Goal: Task Accomplishment & Management: Manage account settings

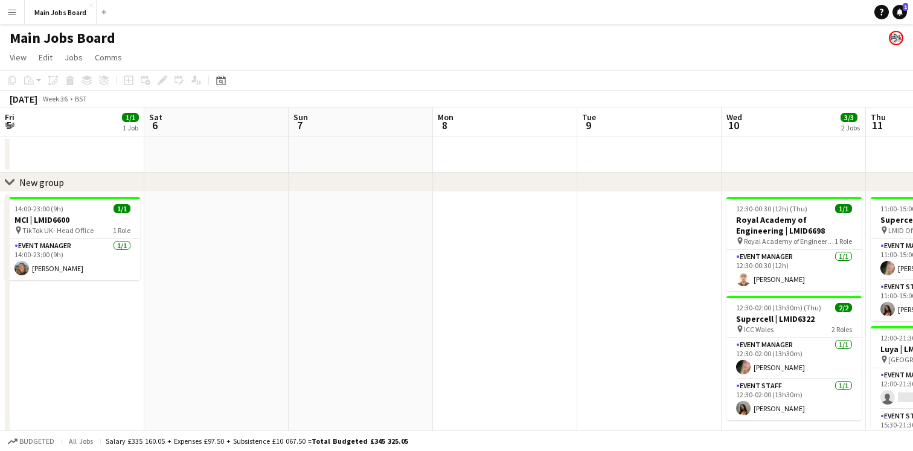
scroll to position [0, 267]
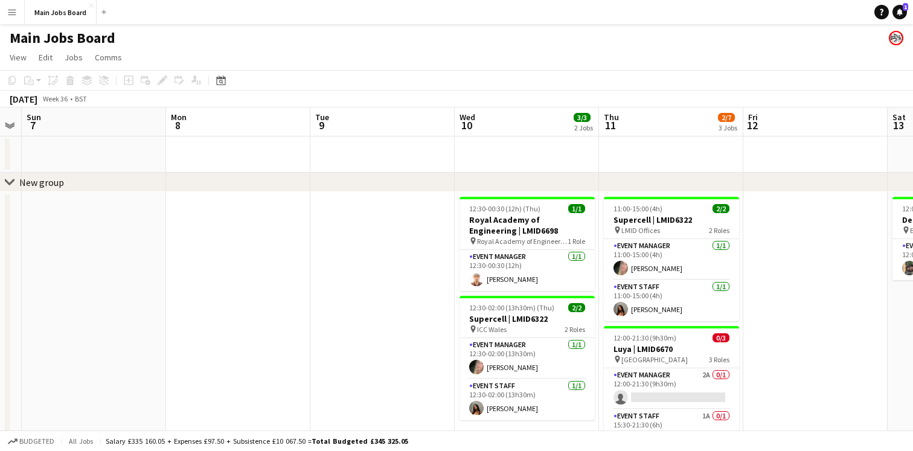
click at [18, 14] on button "Menu" at bounding box center [12, 12] width 24 height 24
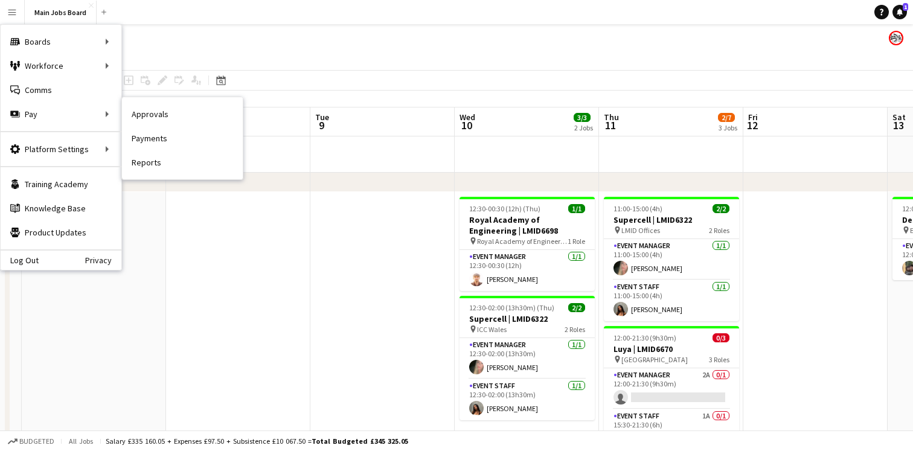
click at [176, 114] on link "Approvals" at bounding box center [182, 114] width 121 height 24
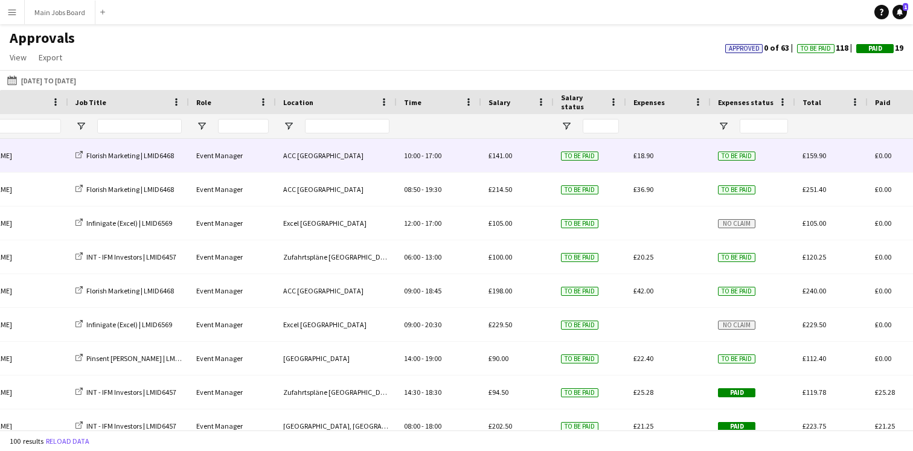
scroll to position [0, 197]
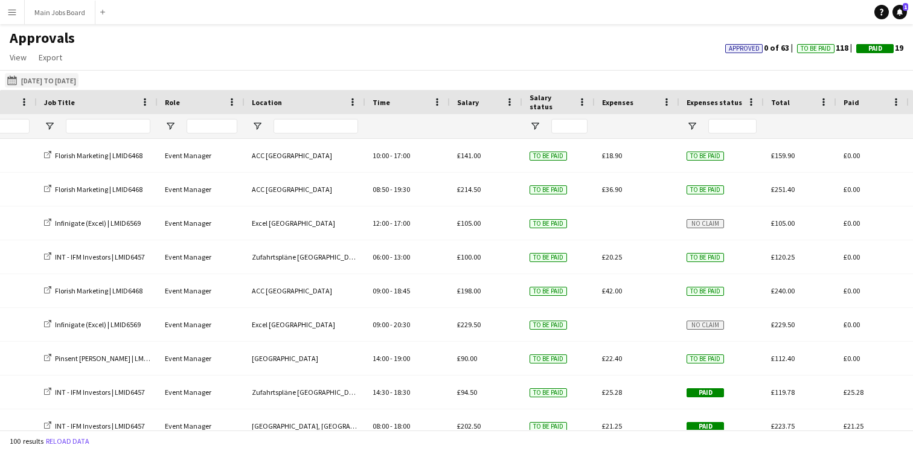
click at [30, 77] on button "[DATE] to [DATE] [DATE] to [DATE]" at bounding box center [42, 80] width 74 height 14
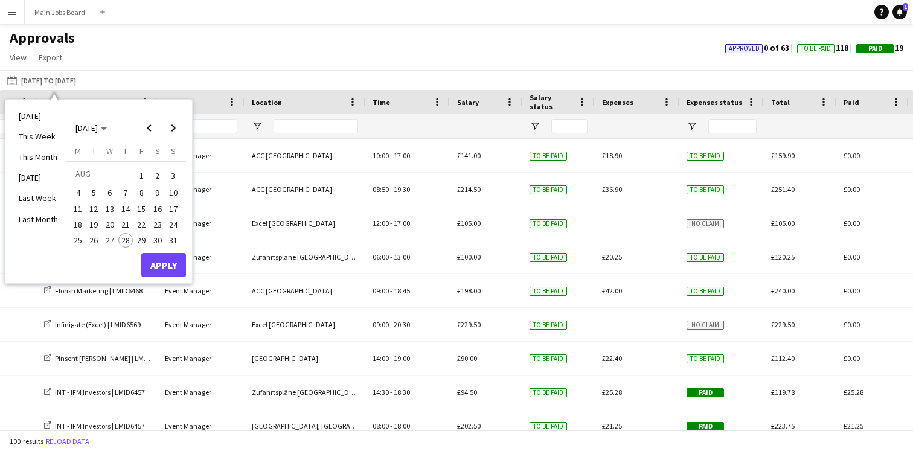
click at [143, 173] on span "1" at bounding box center [141, 175] width 14 height 17
click at [139, 222] on span "22" at bounding box center [141, 224] width 14 height 14
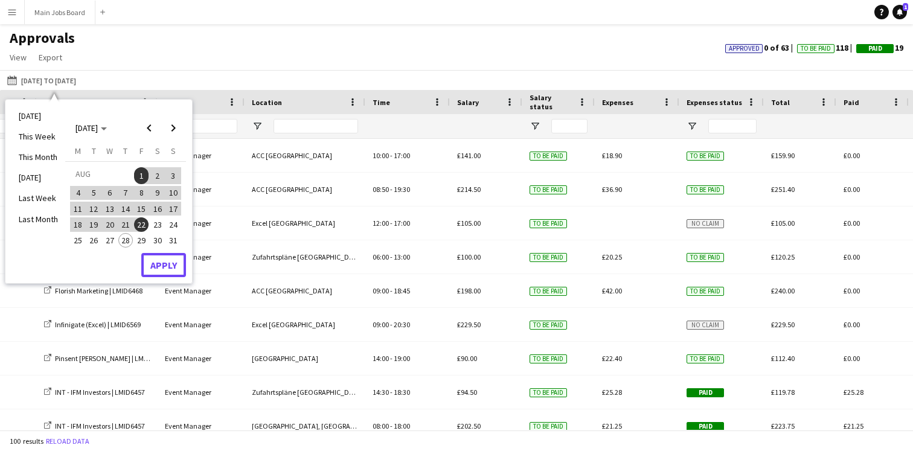
click at [166, 267] on button "Apply" at bounding box center [163, 265] width 45 height 24
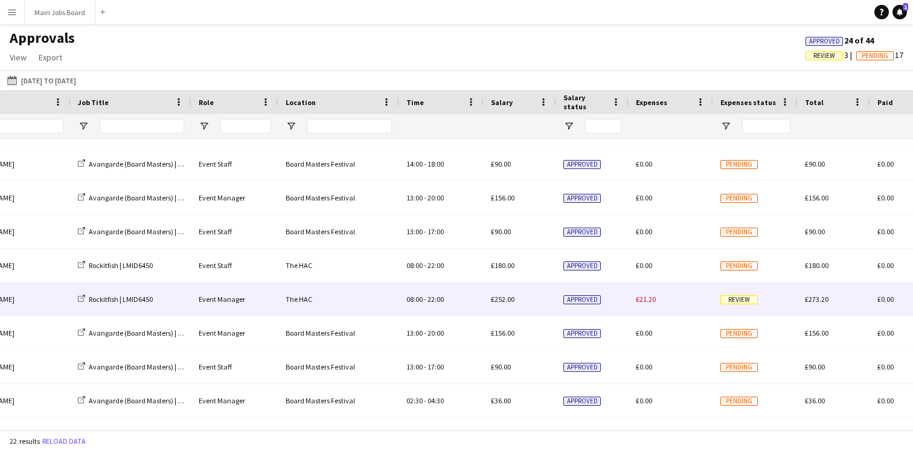
click at [637, 298] on span "£21.20" at bounding box center [646, 299] width 20 height 9
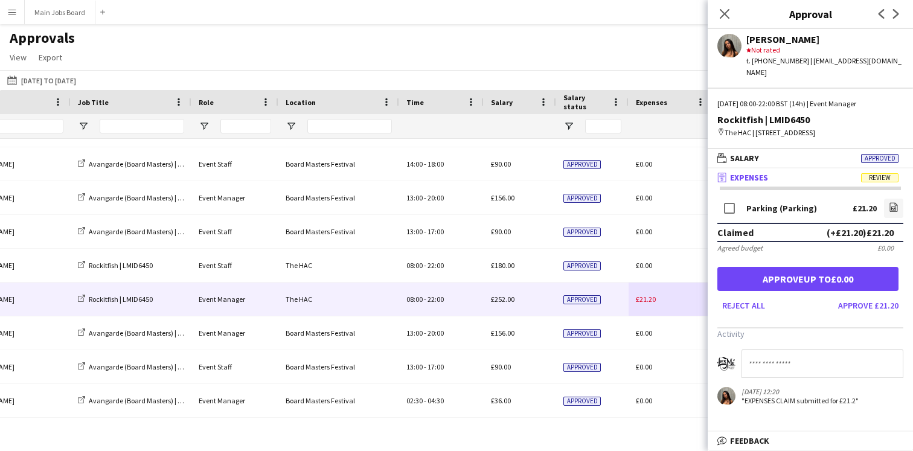
click at [747, 394] on div "[DATE] 12:20" at bounding box center [799, 391] width 117 height 9
drag, startPoint x: 751, startPoint y: 392, endPoint x: 800, endPoint y: 392, distance: 49.5
click at [800, 392] on div "[DATE] 12:20" at bounding box center [799, 391] width 117 height 9
click at [811, 394] on div "[DATE] 12:20" at bounding box center [799, 391] width 117 height 9
click at [895, 208] on icon at bounding box center [893, 208] width 1 height 1
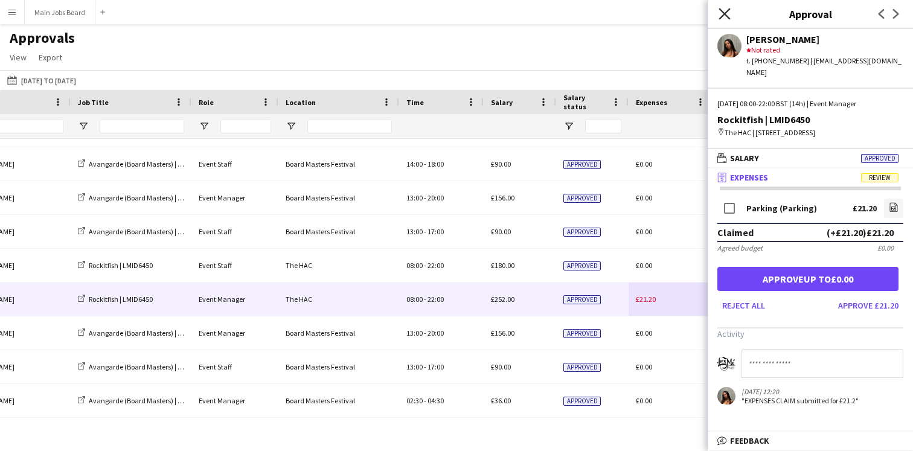
click at [724, 8] on icon "Close pop-in" at bounding box center [723, 13] width 11 height 11
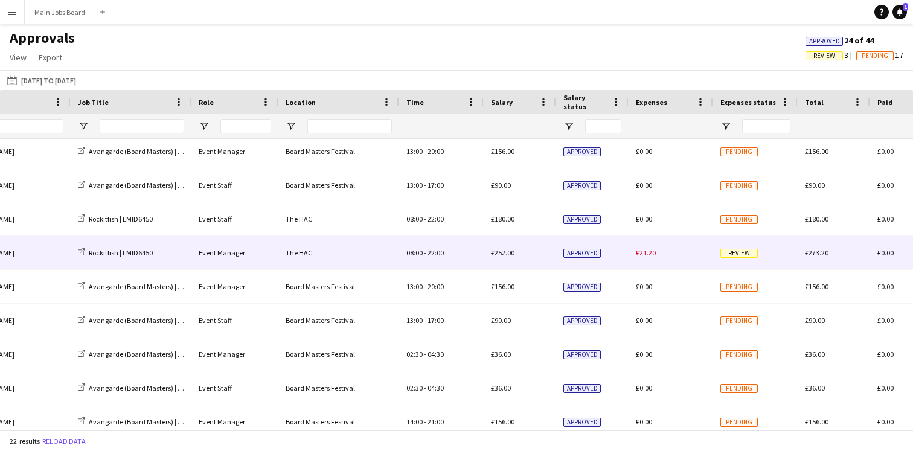
click at [672, 257] on div "£21.20" at bounding box center [670, 252] width 85 height 33
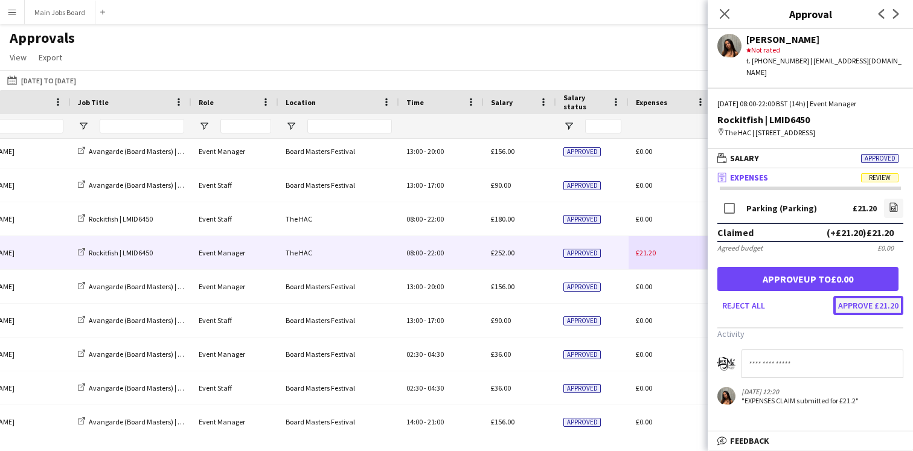
click at [875, 307] on button "Approve £21.20" at bounding box center [868, 305] width 70 height 19
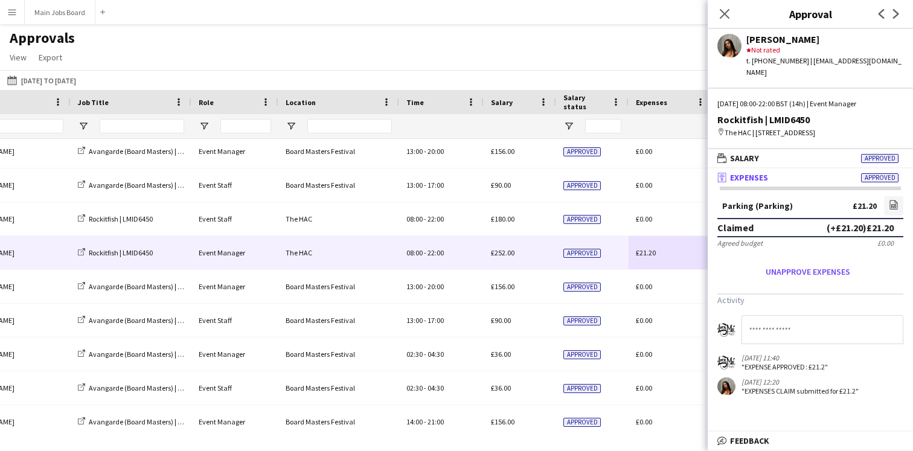
click at [618, 70] on div "Approvals View Customise view Customise filters Reset Filters Reset View Reset …" at bounding box center [456, 49] width 913 height 41
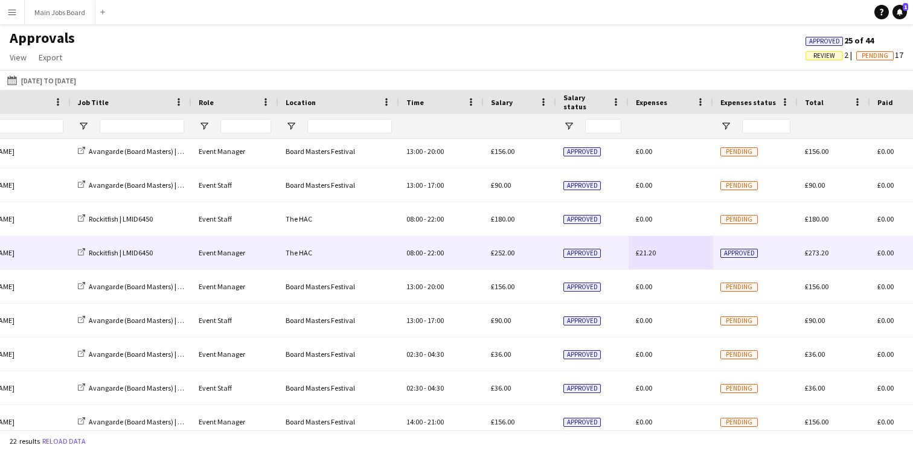
click at [756, 252] on span "Approved" at bounding box center [738, 253] width 37 height 9
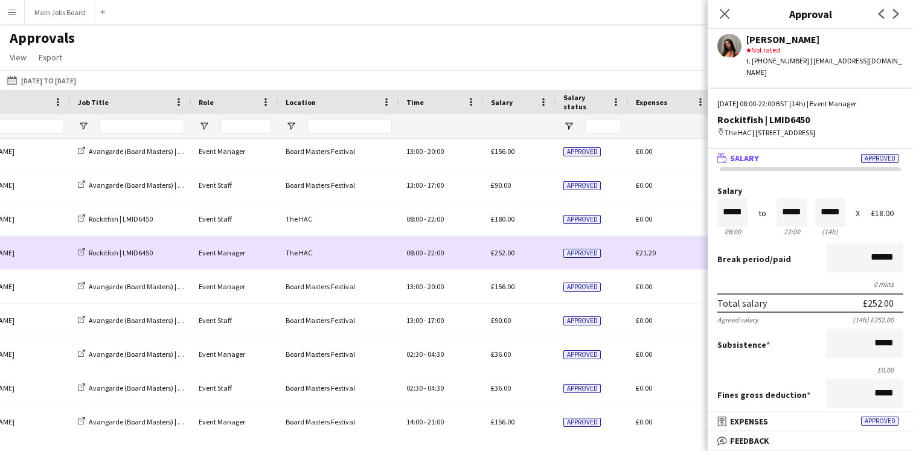
click at [668, 256] on div "£21.20" at bounding box center [670, 252] width 85 height 33
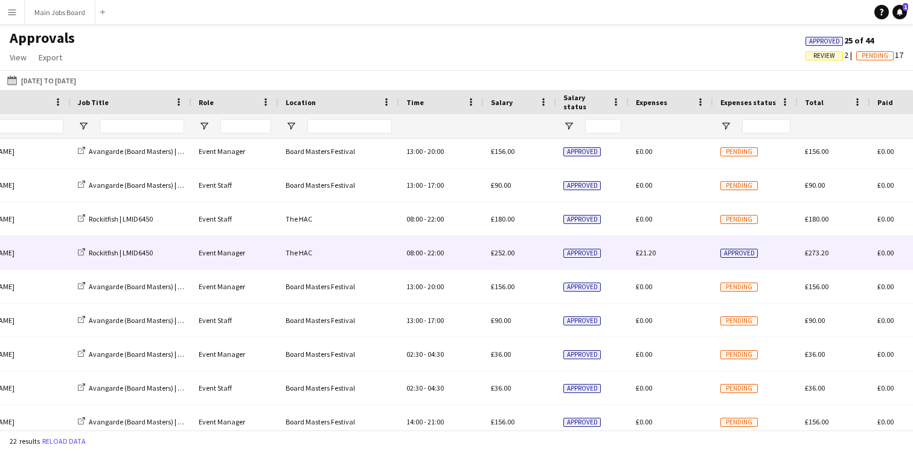
click at [646, 252] on span "£21.20" at bounding box center [646, 252] width 20 height 9
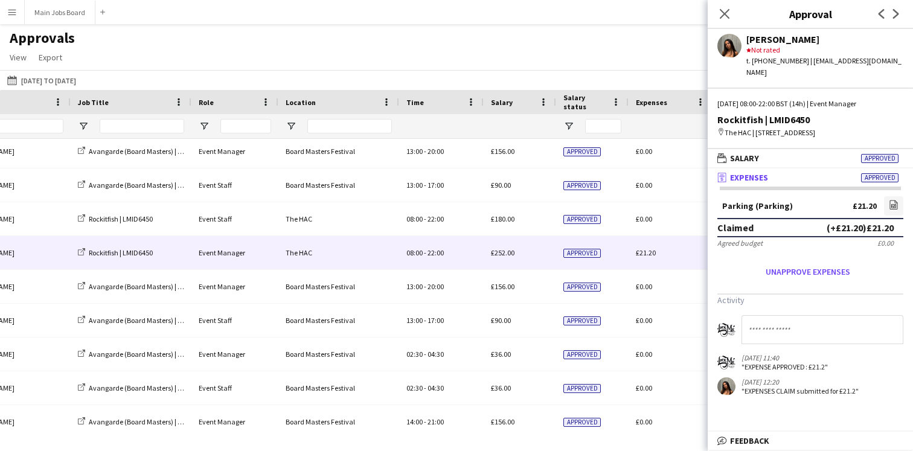
drag, startPoint x: 850, startPoint y: 208, endPoint x: 875, endPoint y: 205, distance: 24.9
click at [875, 205] on div "Parking (Parking) £21.20 file-image" at bounding box center [810, 207] width 186 height 22
click at [843, 206] on div "Parking (Parking) £21.20 file-image" at bounding box center [810, 207] width 186 height 22
click at [777, 159] on mat-panel-title "wallet Salary Approved" at bounding box center [807, 158] width 200 height 11
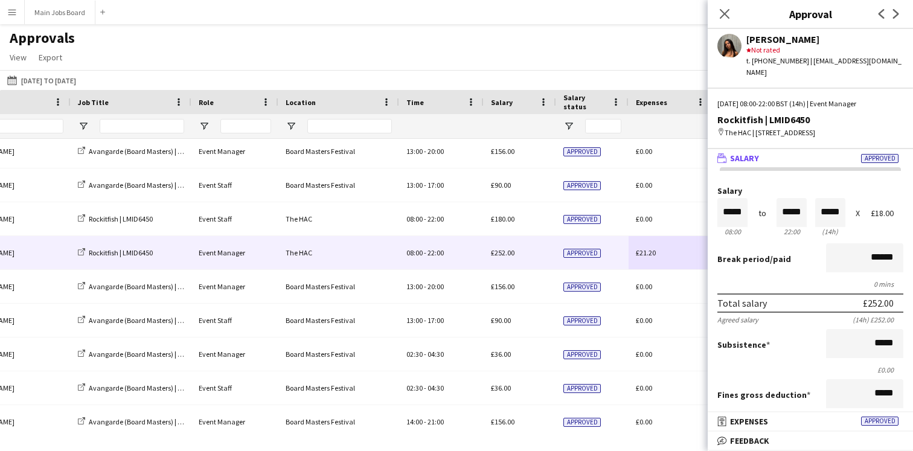
click at [780, 158] on mat-panel-title "wallet Salary Approved" at bounding box center [807, 158] width 200 height 11
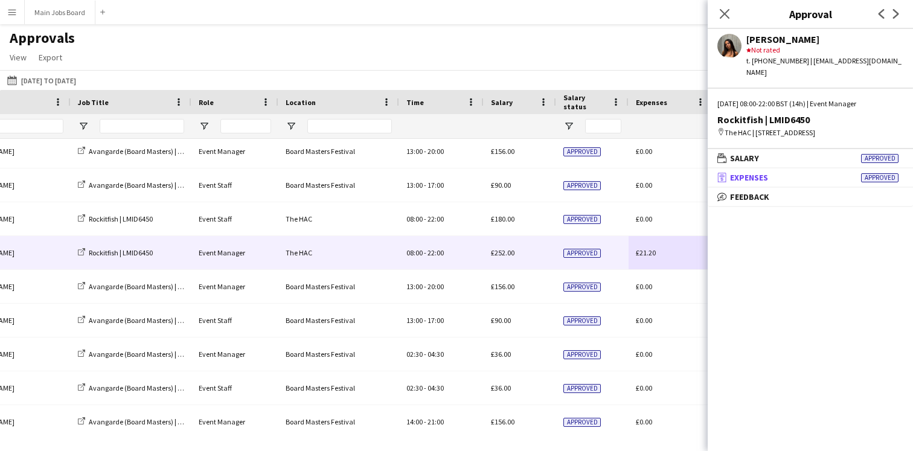
click at [793, 184] on mat-expansion-panel-header "receipt Expenses Approved" at bounding box center [809, 177] width 205 height 18
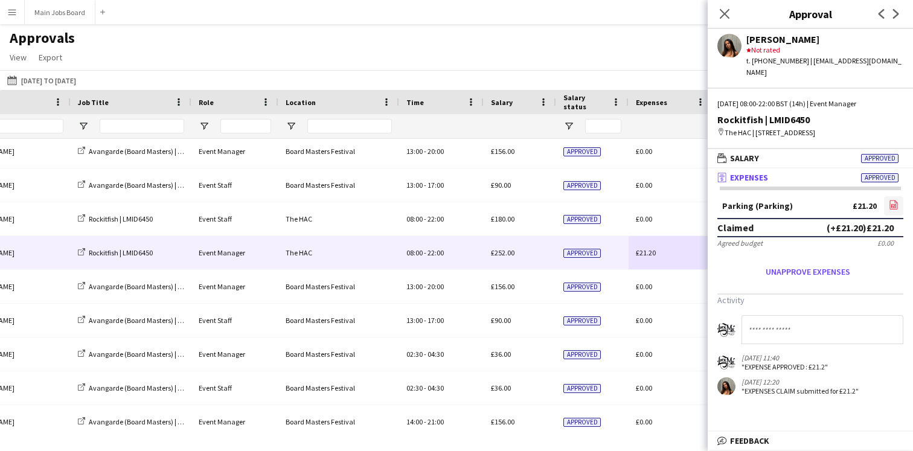
click at [895, 206] on icon "file-image" at bounding box center [894, 205] width 10 height 10
click at [796, 225] on div "Claimed (+£21.20) £21.20" at bounding box center [810, 227] width 186 height 19
drag, startPoint x: 645, startPoint y: 59, endPoint x: 647, endPoint y: 65, distance: 7.1
click at [645, 58] on div "Approvals View Customise view Customise filters Reset Filters Reset View Reset …" at bounding box center [456, 49] width 913 height 41
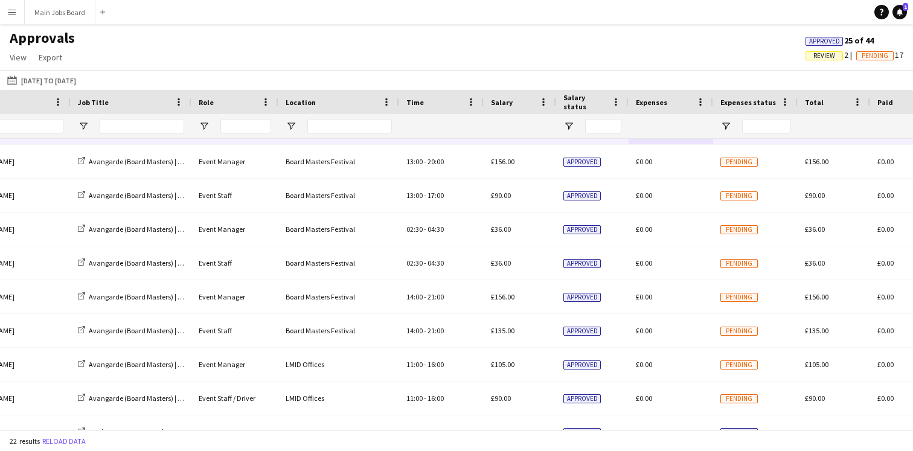
scroll to position [382, 0]
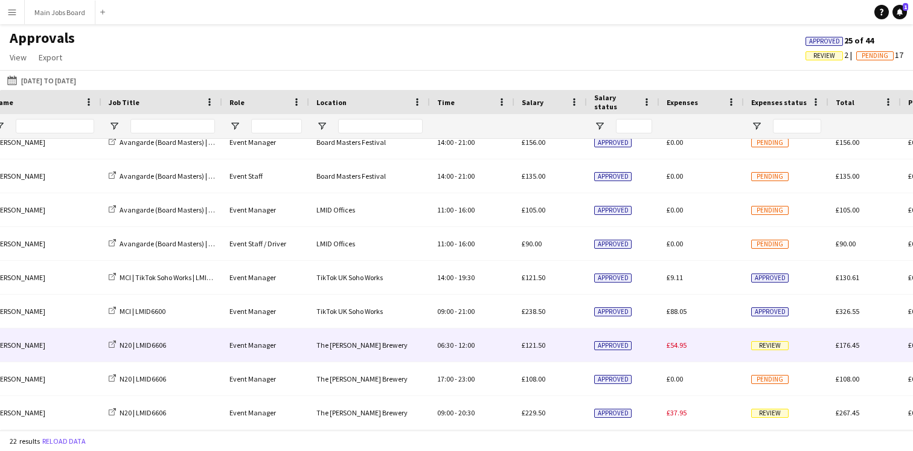
click at [709, 345] on div "£54.95" at bounding box center [701, 344] width 85 height 33
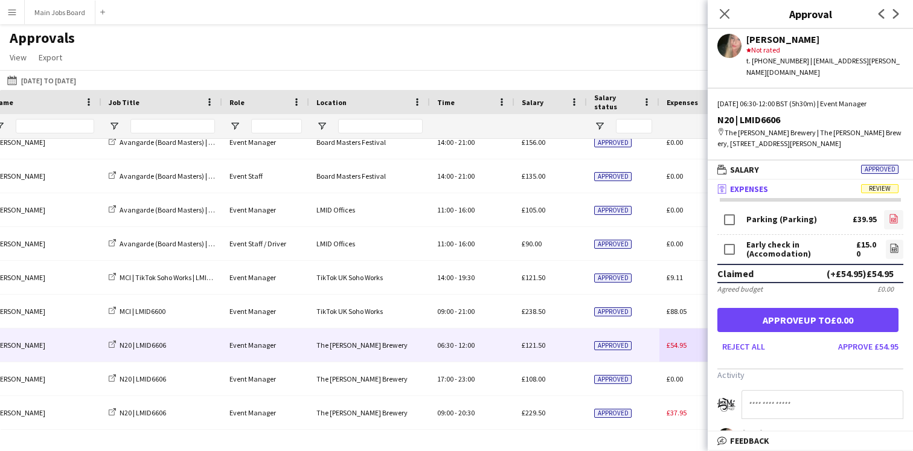
click at [892, 214] on icon "file-image" at bounding box center [894, 219] width 10 height 10
click at [895, 243] on icon "file-image" at bounding box center [894, 248] width 10 height 10
click at [891, 214] on icon "file-image" at bounding box center [894, 219] width 10 height 10
click at [884, 337] on button "Approve £54.95" at bounding box center [868, 346] width 70 height 19
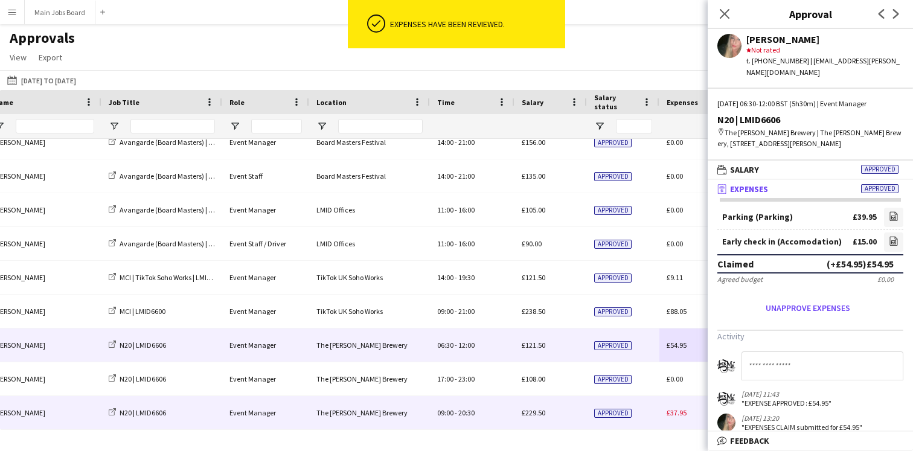
click at [680, 414] on span "£37.95" at bounding box center [676, 412] width 20 height 9
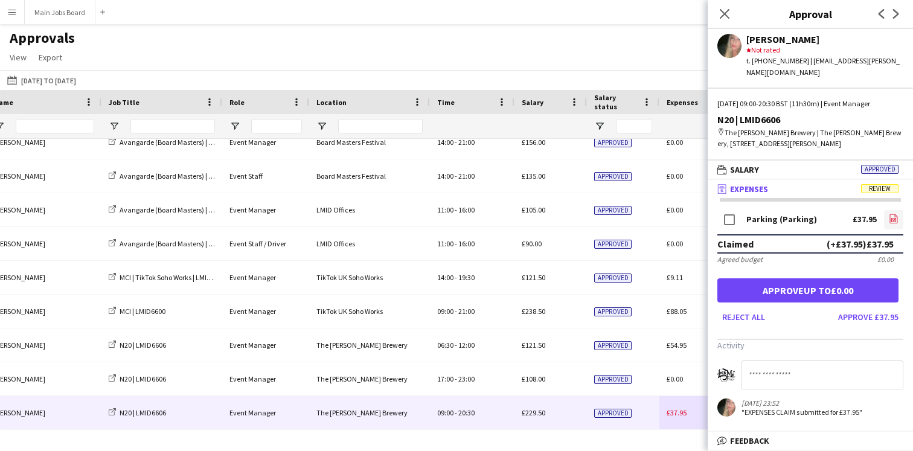
click at [893, 214] on icon "file-image" at bounding box center [894, 219] width 10 height 10
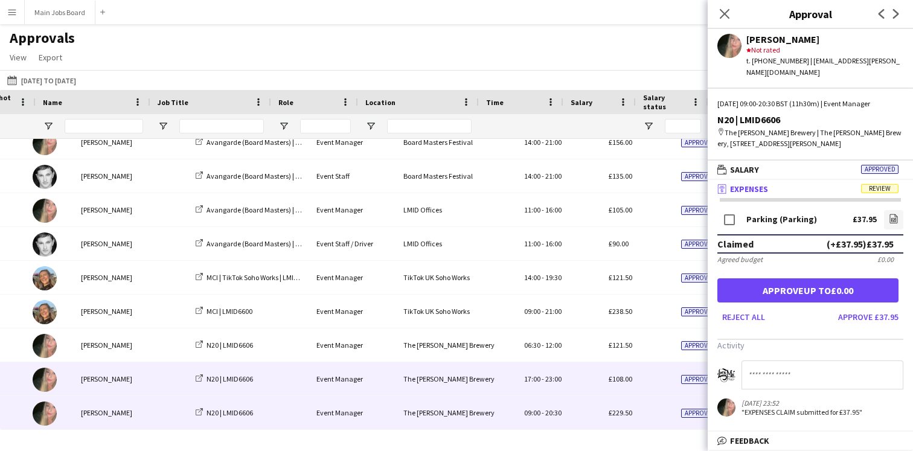
scroll to position [0, 137]
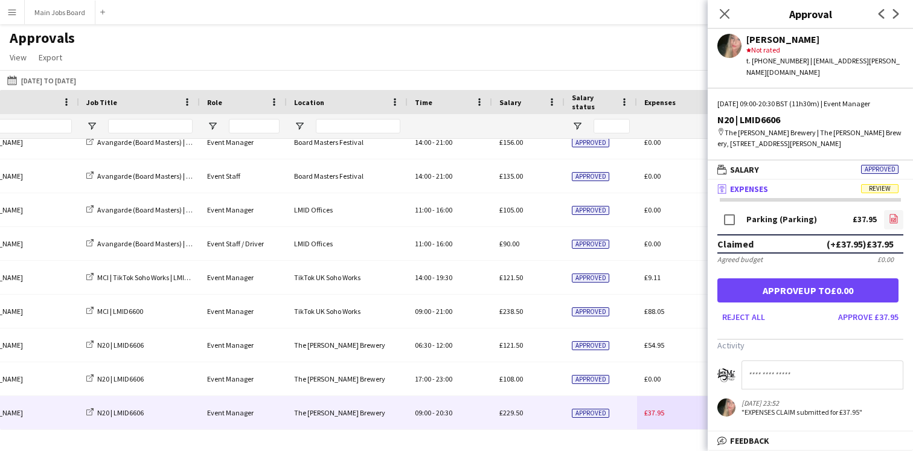
click at [893, 214] on icon "file-image" at bounding box center [894, 219] width 10 height 10
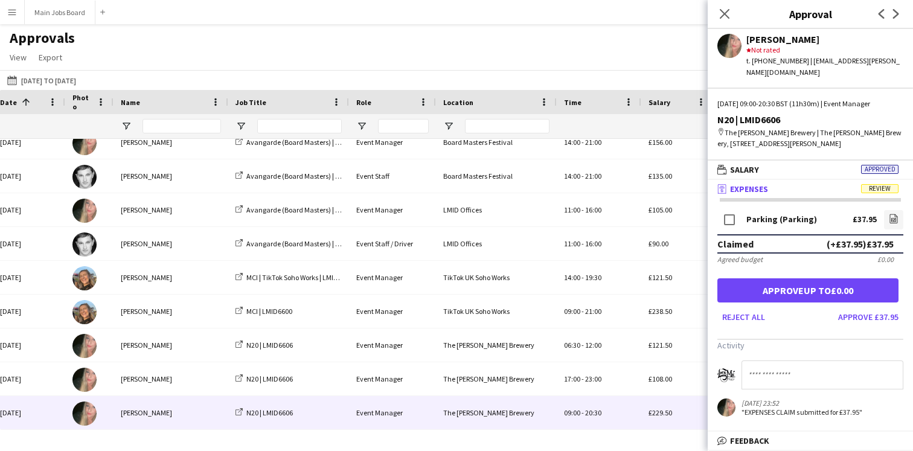
scroll to position [0, 14]
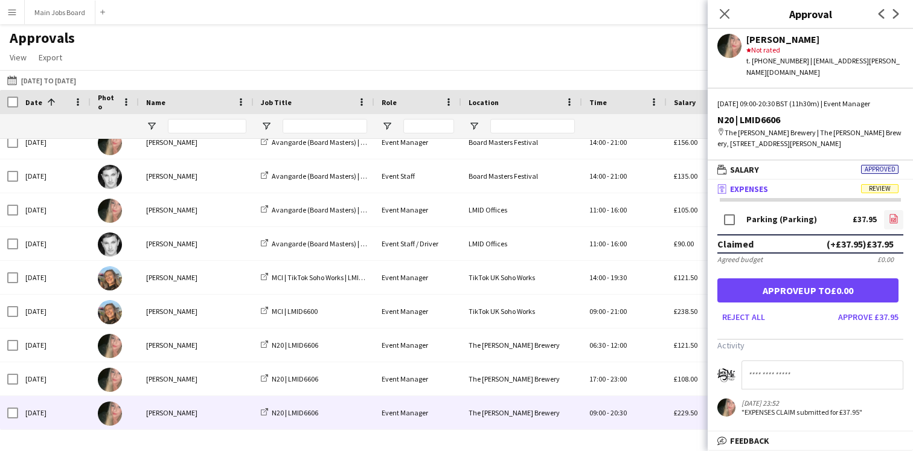
click at [893, 219] on icon at bounding box center [893, 219] width 1 height 1
click at [78, 81] on button "[DATE] to [DATE] [DATE] to [DATE]" at bounding box center [42, 80] width 74 height 14
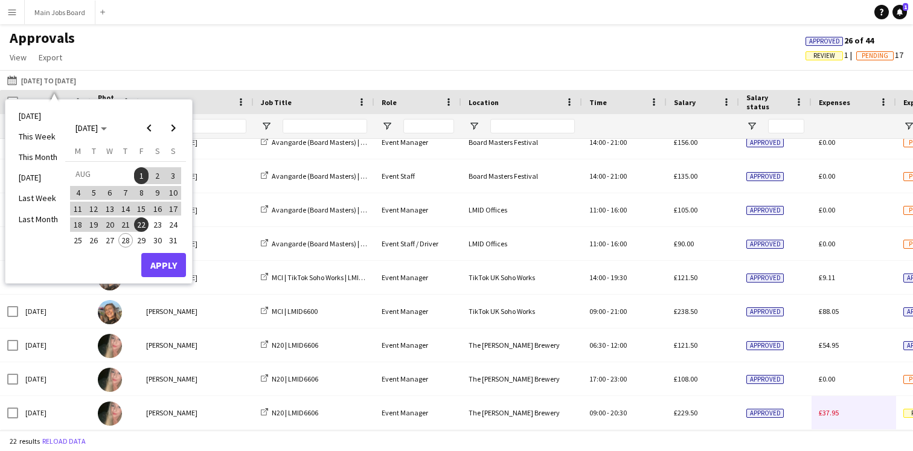
click at [127, 237] on span "28" at bounding box center [125, 240] width 14 height 14
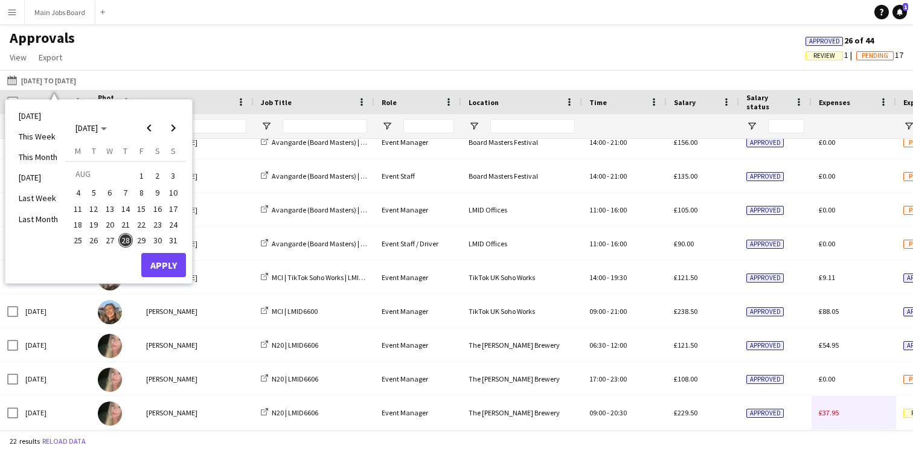
click at [139, 179] on span "1" at bounding box center [141, 175] width 14 height 17
drag, startPoint x: 121, startPoint y: 238, endPoint x: 147, endPoint y: 249, distance: 27.8
click at [124, 238] on span "28" at bounding box center [125, 240] width 14 height 14
click at [142, 173] on span "1" at bounding box center [141, 175] width 14 height 17
click at [167, 267] on button "Apply" at bounding box center [163, 265] width 45 height 24
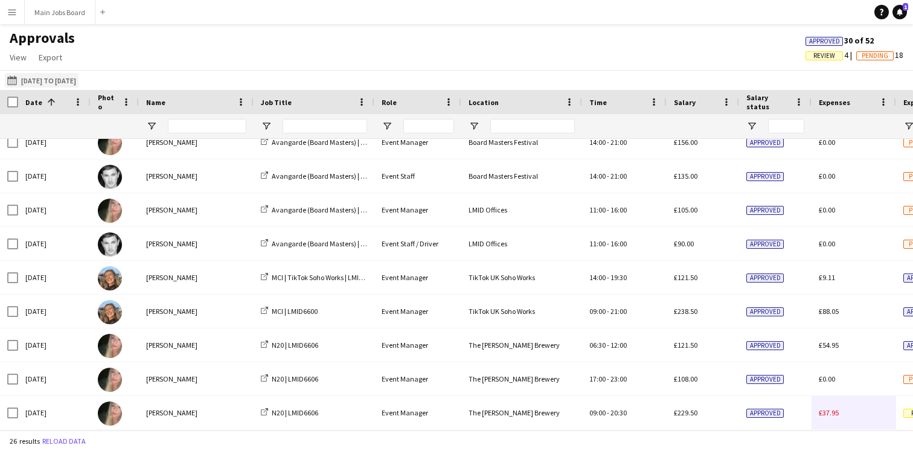
click at [78, 80] on button "[DATE] to [DATE] [DATE] to [DATE]" at bounding box center [42, 80] width 74 height 14
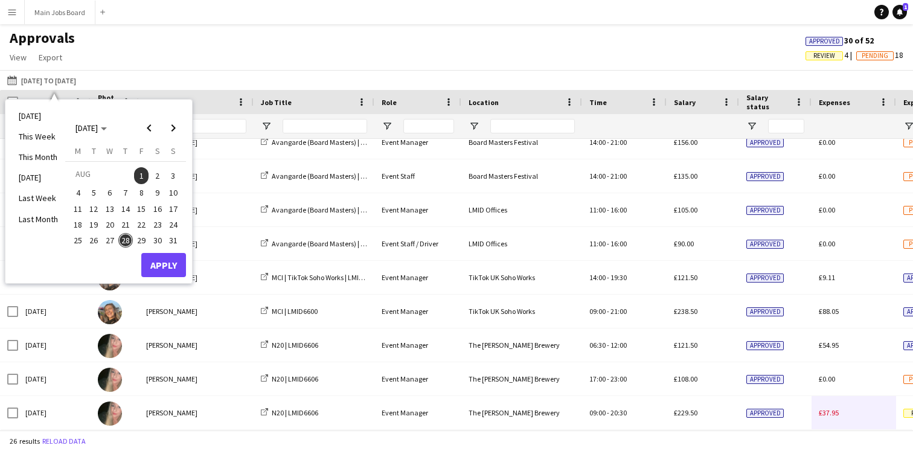
click at [145, 170] on span "1" at bounding box center [141, 175] width 14 height 17
click at [130, 236] on span "28" at bounding box center [125, 240] width 14 height 14
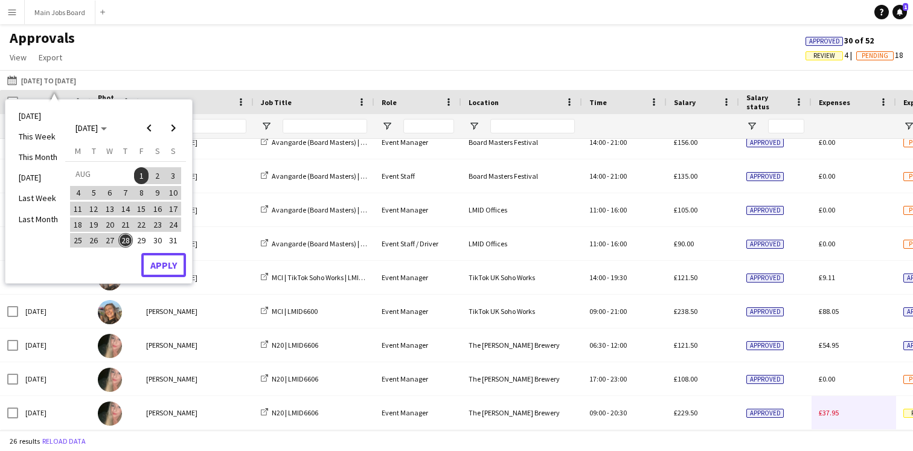
click at [163, 258] on button "Apply" at bounding box center [163, 265] width 45 height 24
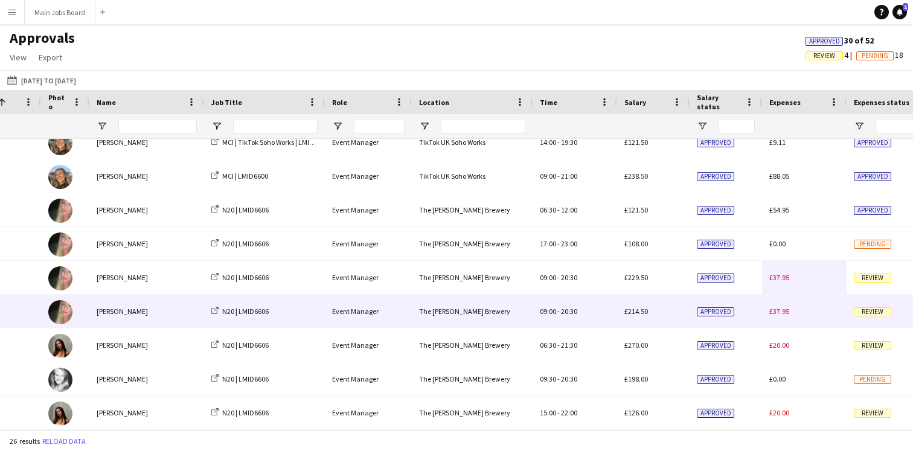
scroll to position [0, 28]
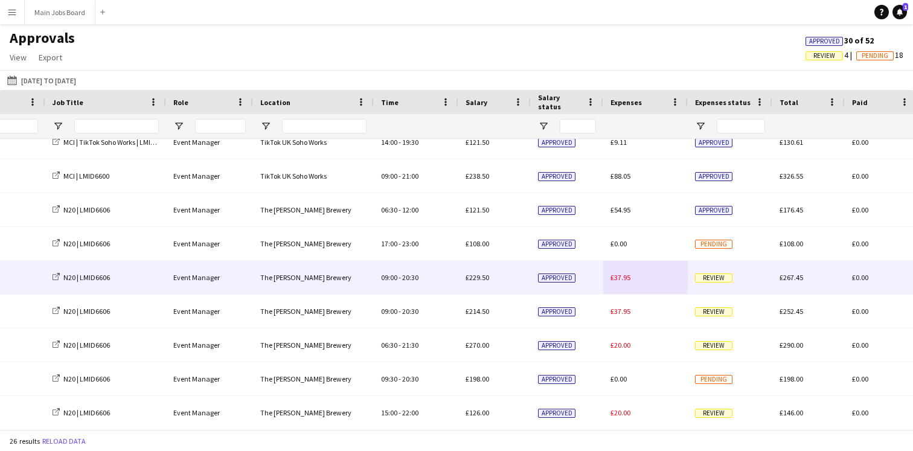
click at [620, 278] on span "£37.95" at bounding box center [620, 277] width 20 height 9
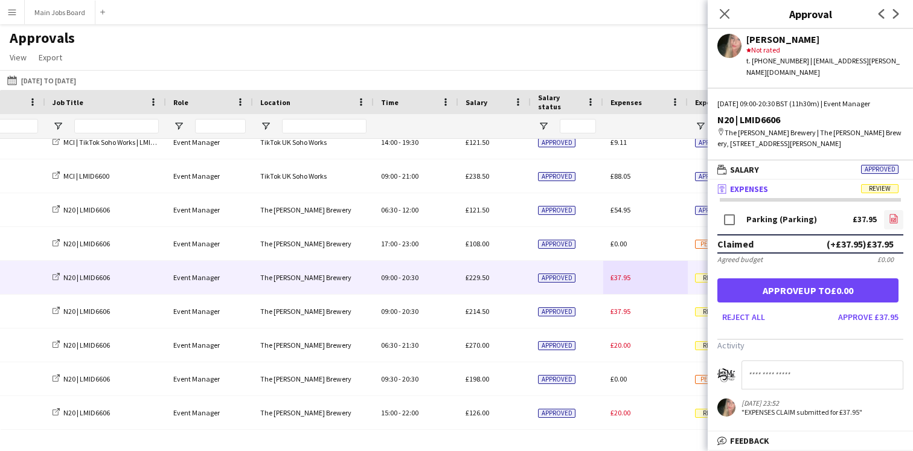
click at [896, 214] on icon "file-image" at bounding box center [894, 219] width 10 height 10
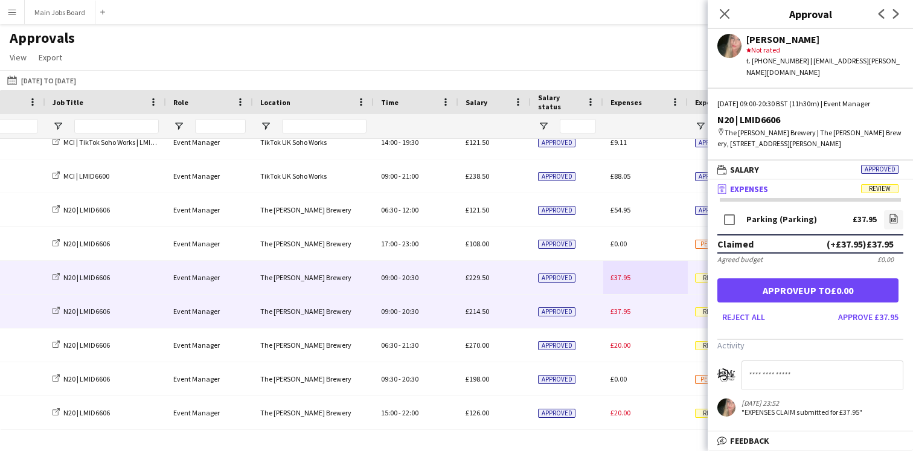
click at [623, 308] on span "£37.95" at bounding box center [620, 311] width 20 height 9
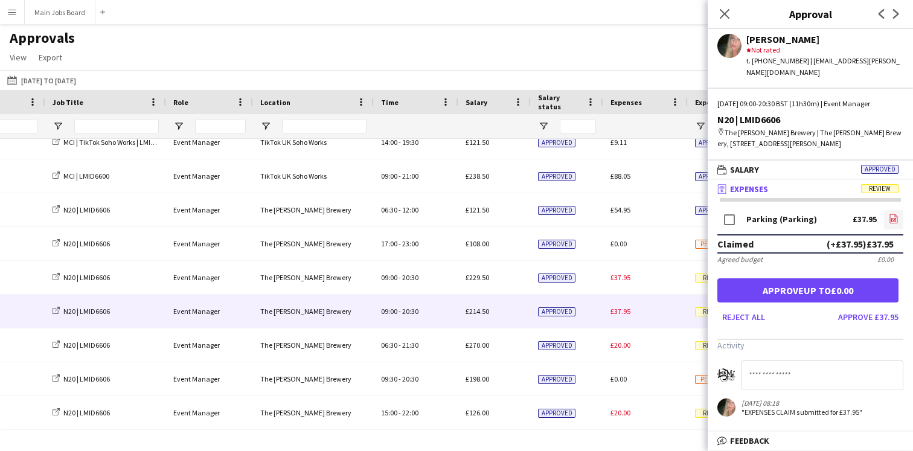
click at [893, 214] on icon "file-image" at bounding box center [894, 219] width 10 height 10
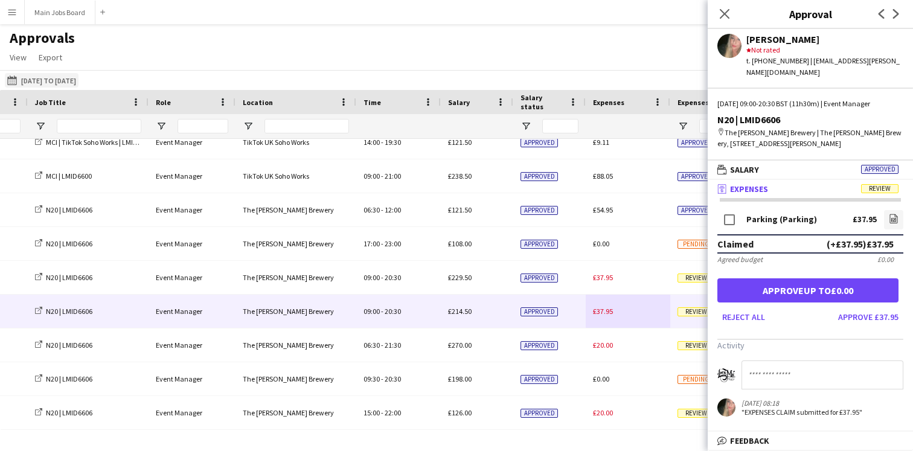
click at [43, 84] on button "[DATE] to [DATE] [DATE] to [DATE]" at bounding box center [42, 80] width 74 height 14
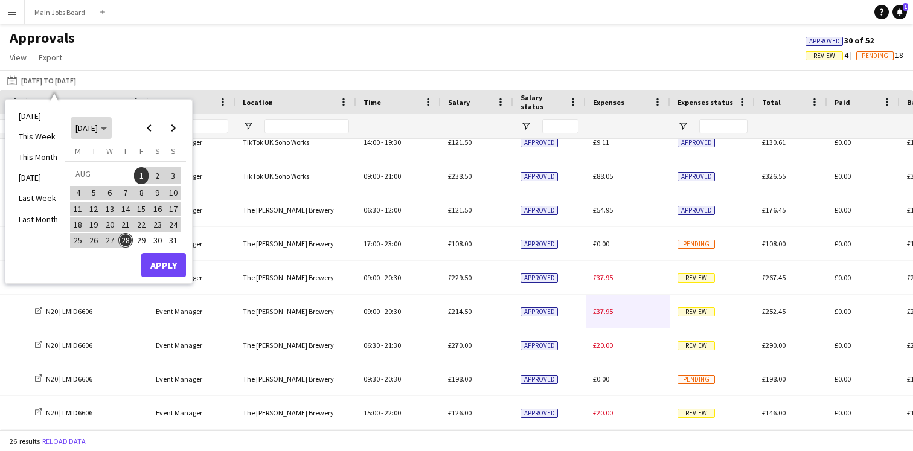
click at [98, 124] on span "[DATE]" at bounding box center [86, 128] width 22 height 11
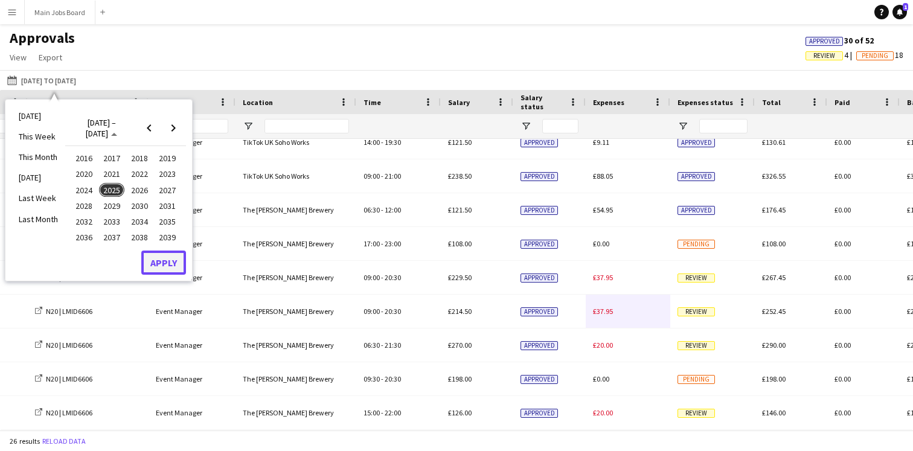
click at [177, 265] on button "Apply" at bounding box center [163, 263] width 45 height 24
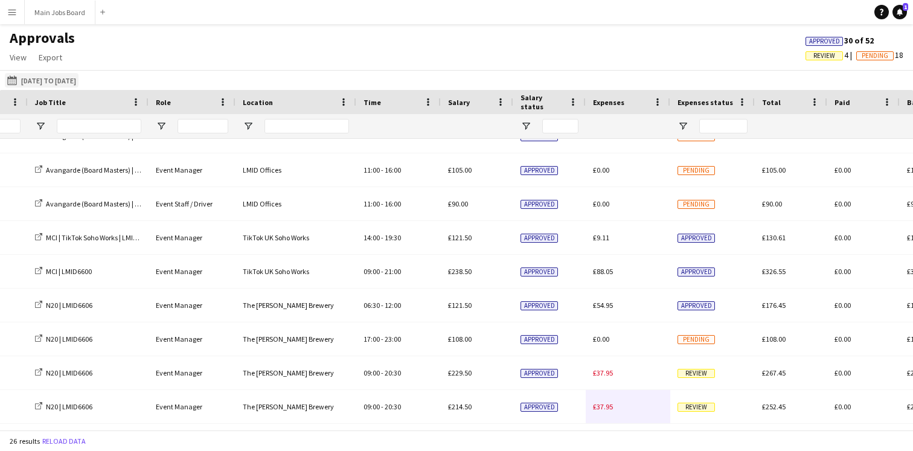
click at [35, 83] on button "[DATE] to [DATE] [DATE] to [DATE]" at bounding box center [42, 80] width 74 height 14
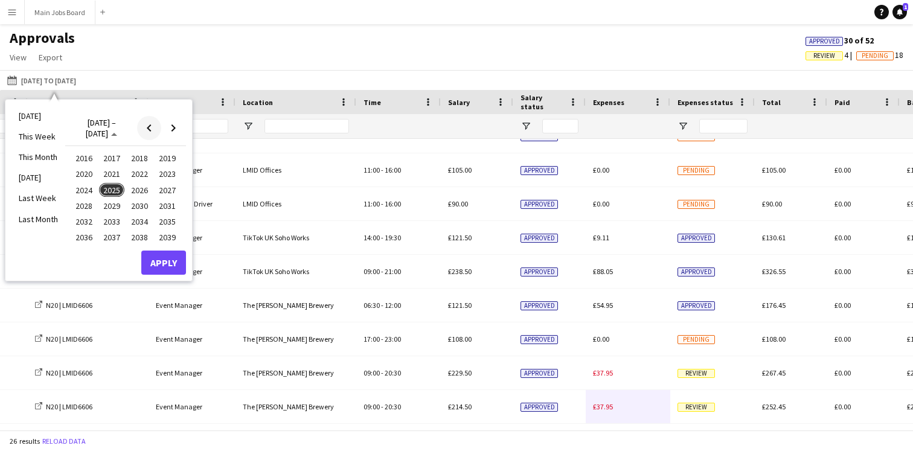
click at [155, 126] on span "Previous 24 years" at bounding box center [149, 128] width 24 height 24
drag, startPoint x: 170, startPoint y: 126, endPoint x: 158, endPoint y: 140, distance: 18.9
click at [169, 126] on span "Next 24 years" at bounding box center [173, 128] width 24 height 24
click at [109, 190] on span "2025" at bounding box center [111, 190] width 25 height 14
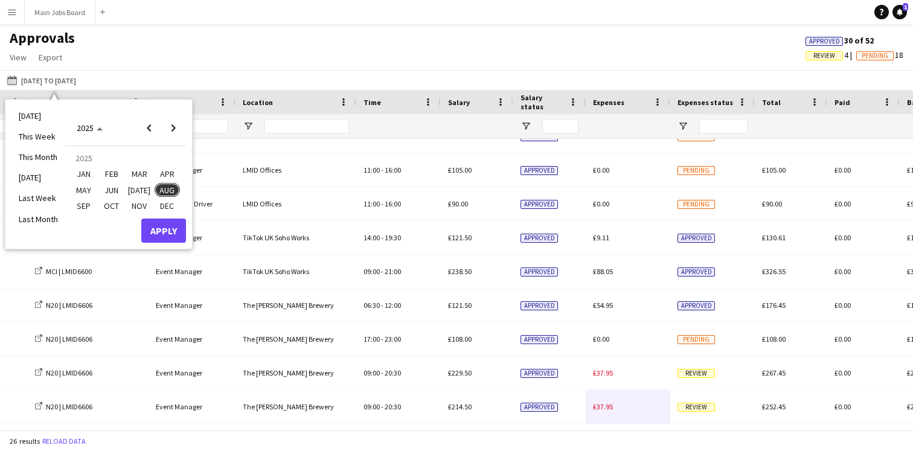
click at [116, 191] on span "JUN" at bounding box center [111, 190] width 25 height 14
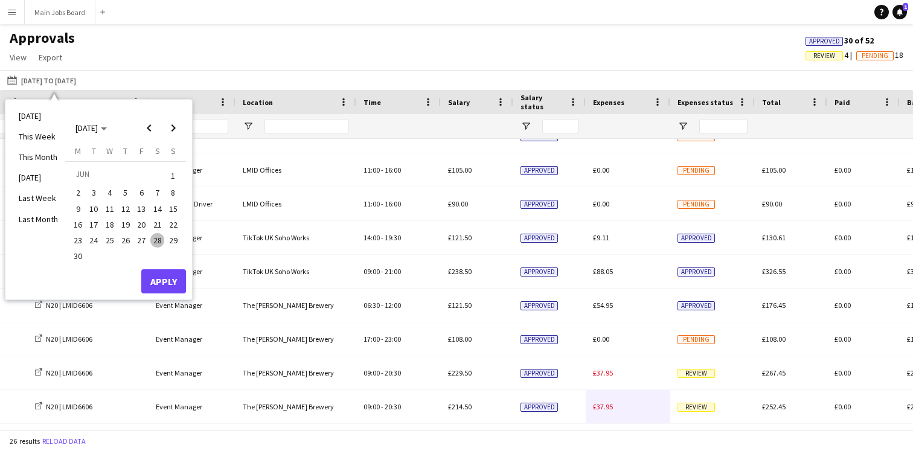
click at [93, 219] on span "17" at bounding box center [94, 224] width 14 height 14
click at [162, 278] on button "Apply" at bounding box center [163, 281] width 45 height 24
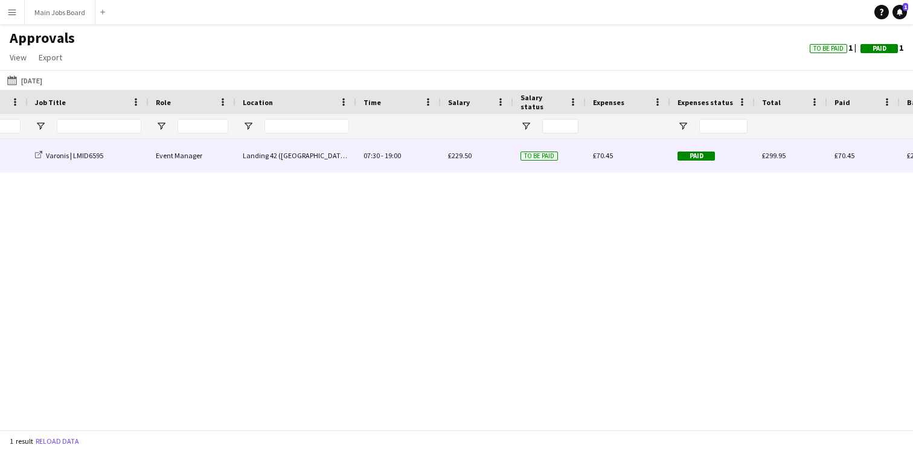
click at [618, 153] on div "£70.45" at bounding box center [628, 155] width 85 height 33
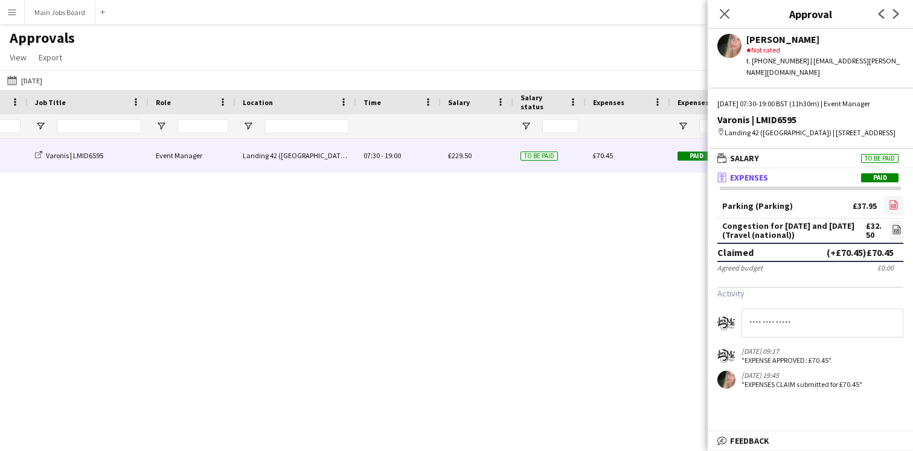
click at [893, 206] on icon at bounding box center [893, 205] width 1 height 1
click at [41, 80] on button "[DATE] to [DATE] [DATE]" at bounding box center [25, 80] width 40 height 14
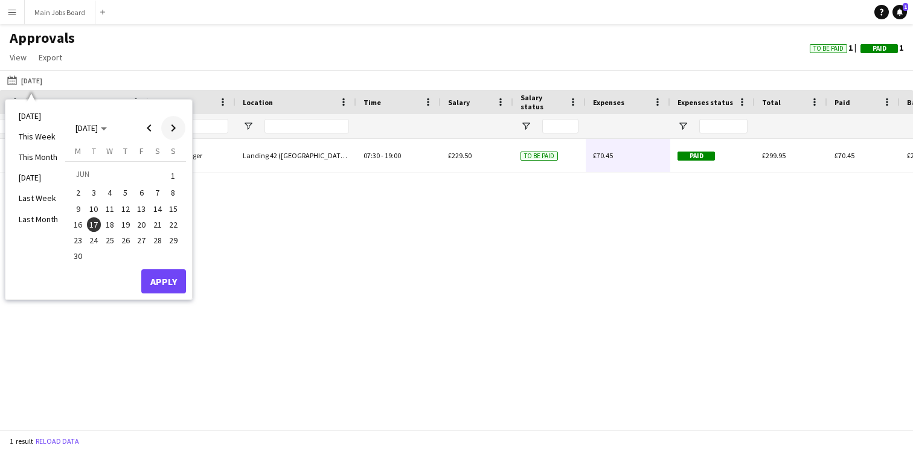
click at [174, 127] on span "Next month" at bounding box center [173, 128] width 24 height 24
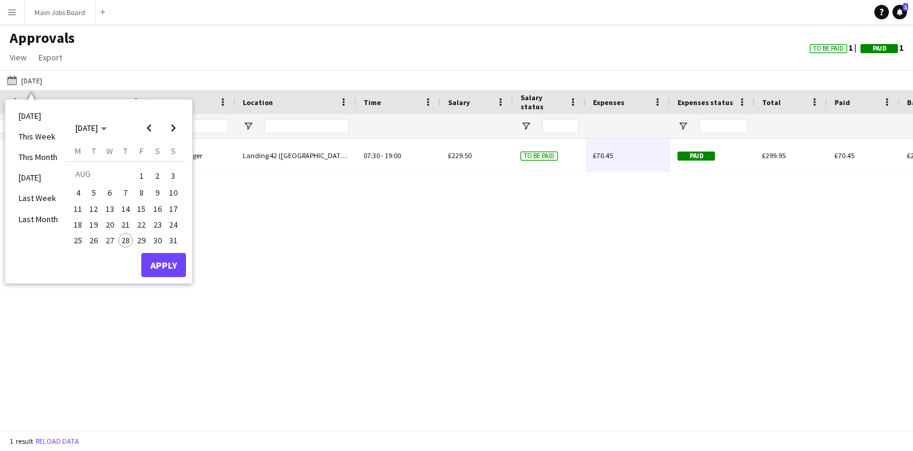
click at [141, 173] on span "1" at bounding box center [141, 175] width 14 height 17
click at [126, 241] on span "28" at bounding box center [125, 240] width 14 height 14
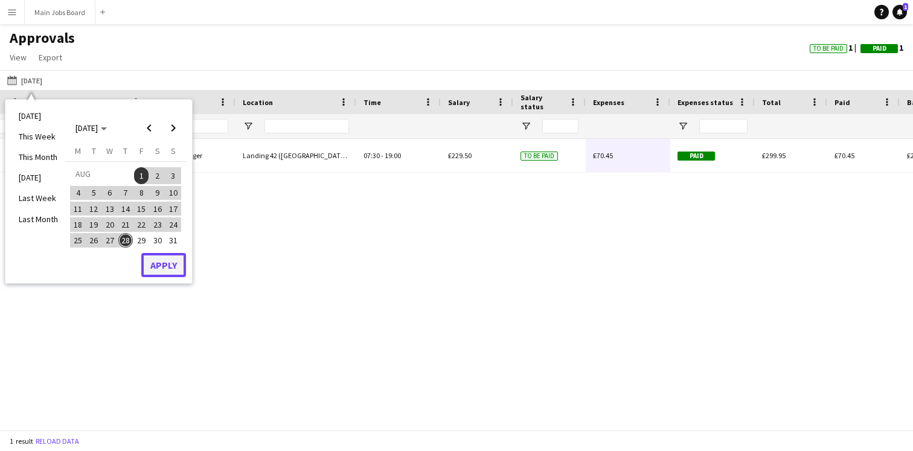
click at [170, 259] on button "Apply" at bounding box center [163, 265] width 45 height 24
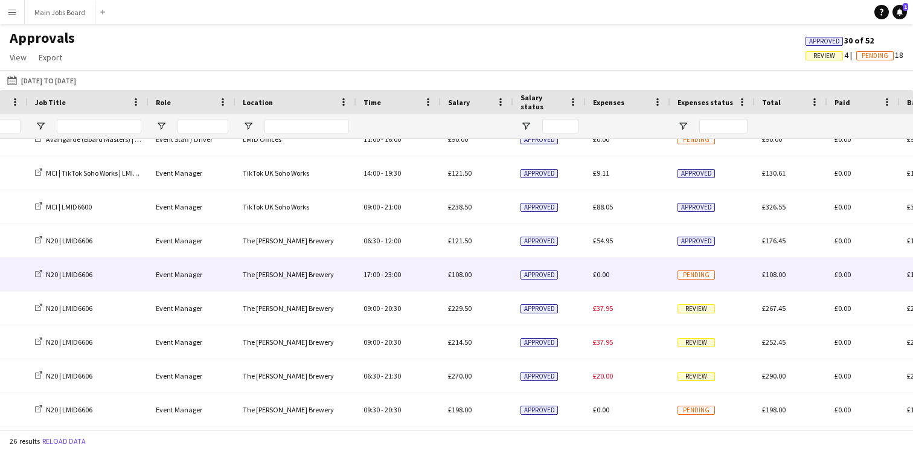
scroll to position [559, 0]
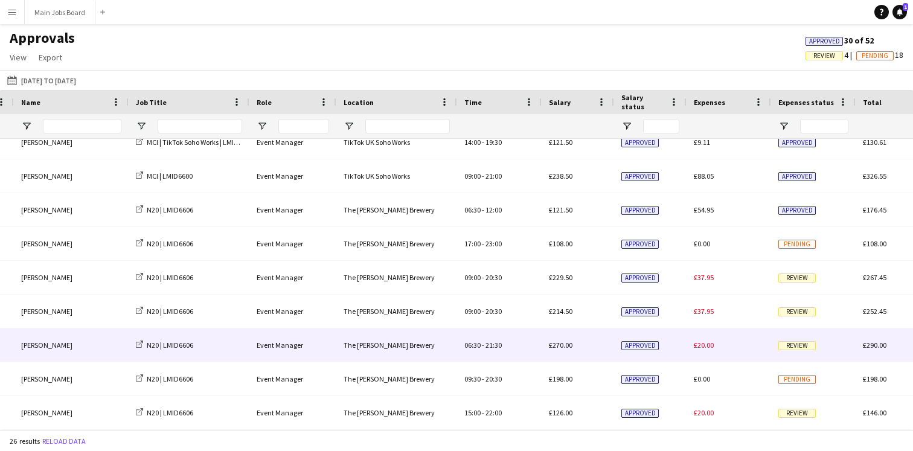
click at [704, 341] on span "£20.00" at bounding box center [704, 344] width 20 height 9
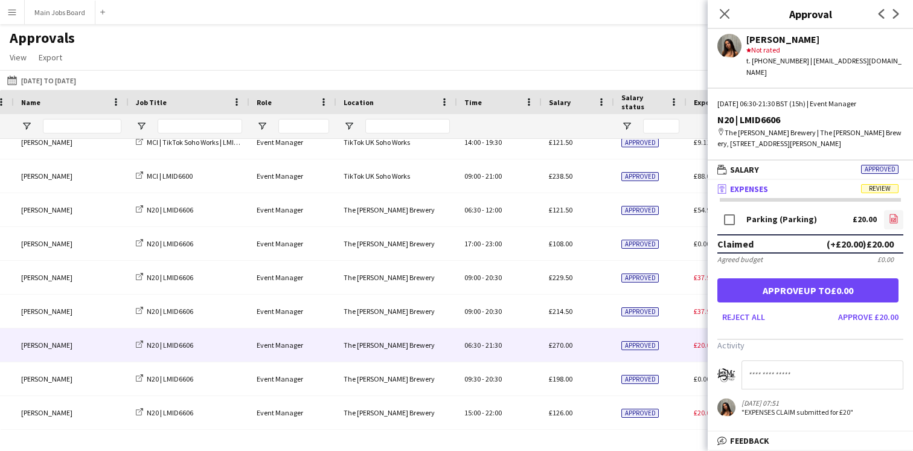
click at [896, 214] on icon "file-image" at bounding box center [894, 219] width 10 height 10
